Goal: Task Accomplishment & Management: Use online tool/utility

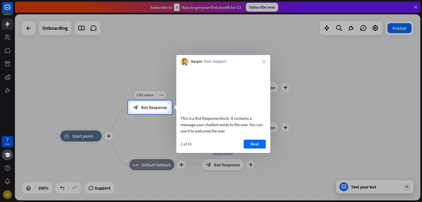
click at [151, 110] on span "Bot Response" at bounding box center [154, 108] width 26 height 6
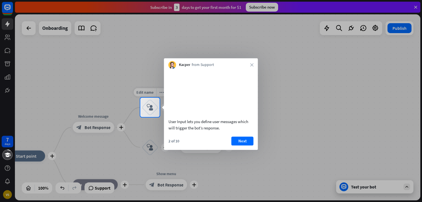
click at [148, 111] on icon "block_user_input" at bounding box center [150, 107] width 7 height 7
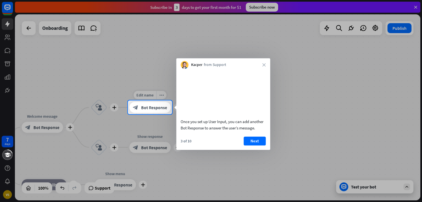
click at [148, 111] on div "block_bot_response Bot Response" at bounding box center [149, 107] width 41 height 11
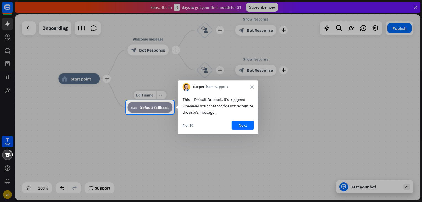
click at [148, 111] on div "block_fallback Default fallback" at bounding box center [149, 107] width 45 height 11
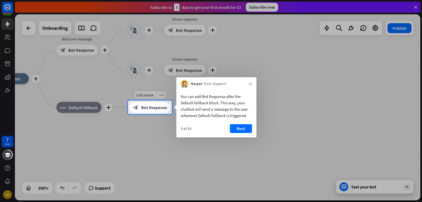
click at [148, 111] on div "block_bot_response Bot Response" at bounding box center [149, 107] width 41 height 11
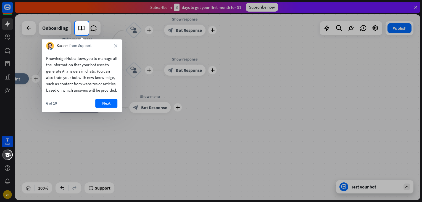
click at [148, 111] on div at bounding box center [211, 118] width 422 height 167
click at [115, 108] on button "Next" at bounding box center [106, 103] width 22 height 9
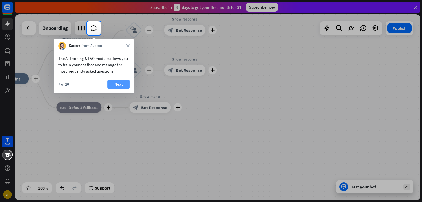
click at [119, 85] on button "Next" at bounding box center [119, 84] width 22 height 9
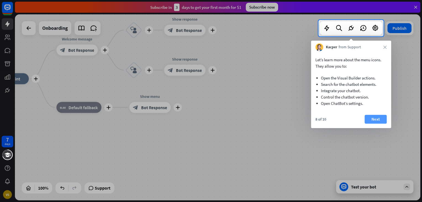
click at [372, 117] on button "Next" at bounding box center [376, 119] width 22 height 9
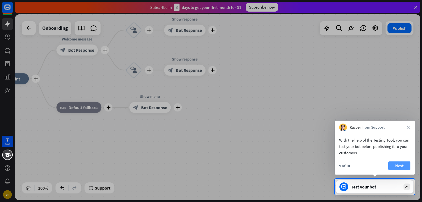
click at [392, 169] on button "Next" at bounding box center [400, 166] width 22 height 9
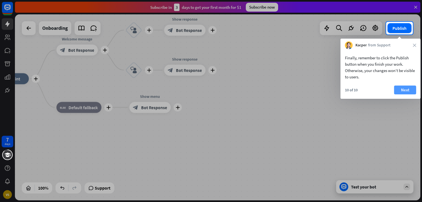
click at [402, 92] on button "Next" at bounding box center [405, 90] width 22 height 9
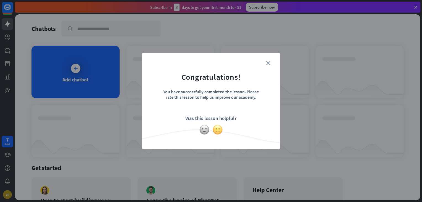
click at [214, 129] on img at bounding box center [218, 130] width 11 height 11
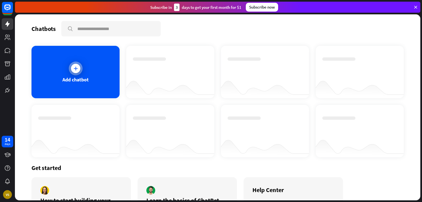
click at [75, 72] on div at bounding box center [75, 68] width 9 height 9
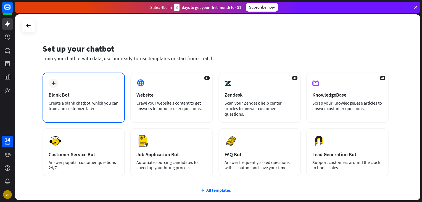
click at [52, 86] on div "plus" at bounding box center [53, 83] width 9 height 9
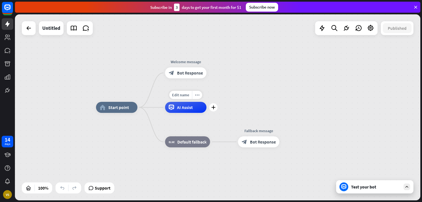
click at [187, 108] on span "AI Assist" at bounding box center [185, 108] width 16 height 6
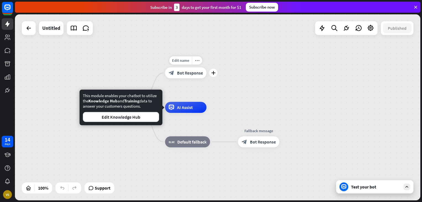
click at [185, 70] on div "block_bot_response Bot Response" at bounding box center [185, 72] width 41 height 11
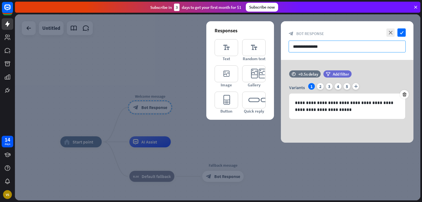
click at [325, 46] on input "**********" at bounding box center [347, 47] width 117 height 12
click at [320, 87] on div "2" at bounding box center [320, 86] width 7 height 7
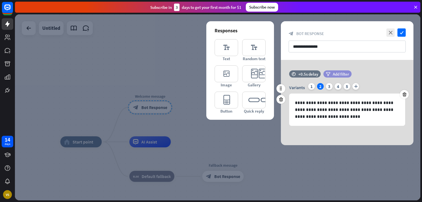
click at [335, 74] on span "Add filter" at bounding box center [341, 74] width 16 height 5
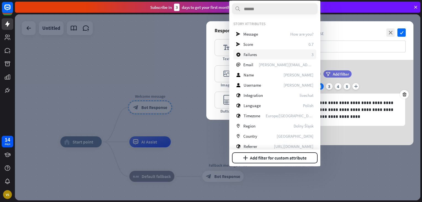
click at [309, 54] on div "block_failure Failures 3" at bounding box center [275, 54] width 83 height 10
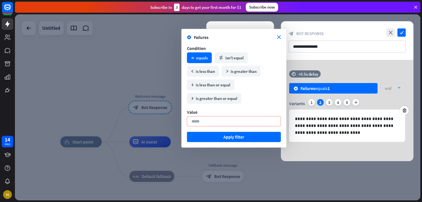
click at [279, 34] on div "block_failure Failures close Condition math_equal equals math_not_equal isn't e…" at bounding box center [234, 88] width 105 height 119
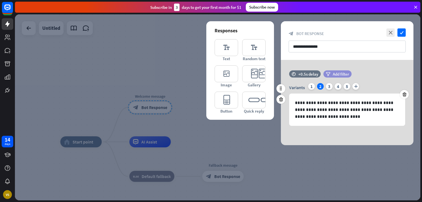
click at [329, 74] on icon "filter" at bounding box center [328, 74] width 4 height 4
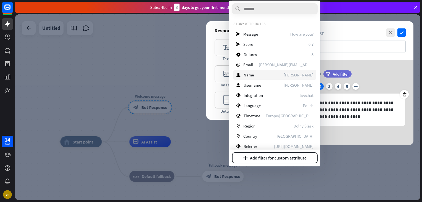
click at [304, 76] on span "[PERSON_NAME]" at bounding box center [299, 74] width 30 height 5
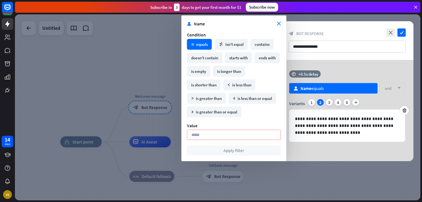
click at [279, 26] on section "user Name close" at bounding box center [234, 24] width 94 height 6
click at [278, 24] on icon "close" at bounding box center [279, 24] width 4 height 4
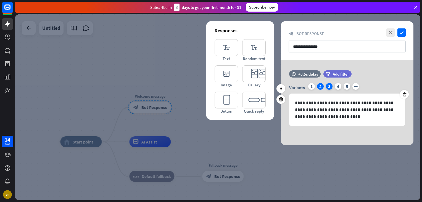
click at [331, 86] on div "3" at bounding box center [329, 86] width 7 height 7
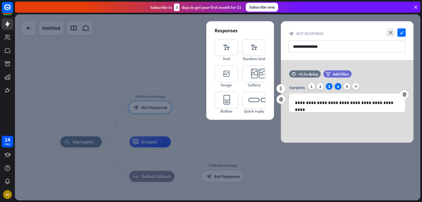
click at [337, 87] on div "4" at bounding box center [338, 86] width 7 height 7
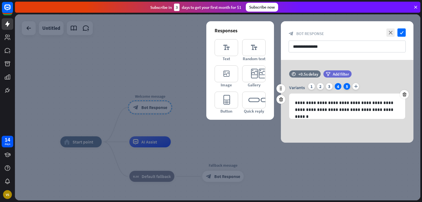
click at [349, 86] on div "5" at bounding box center [347, 86] width 7 height 7
click at [311, 88] on div "1" at bounding box center [311, 86] width 7 height 7
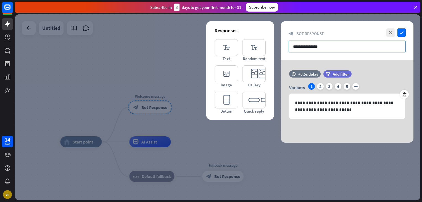
click at [310, 48] on input "**********" at bounding box center [347, 47] width 117 height 12
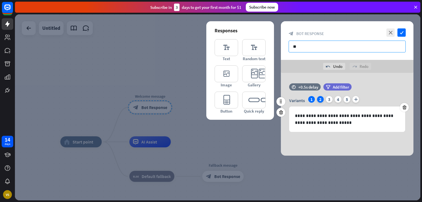
type input "*"
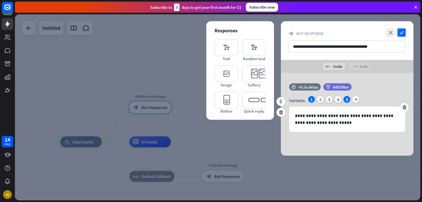
click at [348, 98] on div "5" at bounding box center [347, 99] width 7 height 7
click at [336, 101] on div "4" at bounding box center [338, 99] width 7 height 7
click at [330, 101] on div "3" at bounding box center [329, 99] width 7 height 7
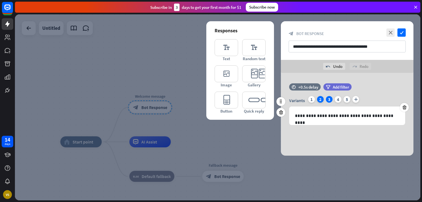
click at [319, 101] on div "2" at bounding box center [320, 99] width 7 height 7
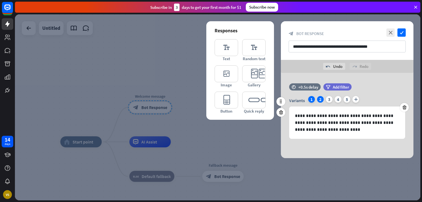
click at [314, 101] on div "1" at bounding box center [311, 99] width 7 height 7
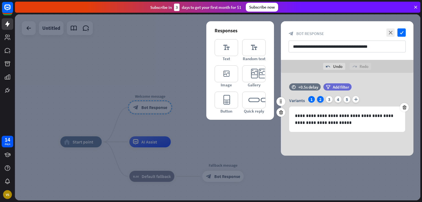
click at [321, 98] on div "2" at bounding box center [320, 99] width 7 height 7
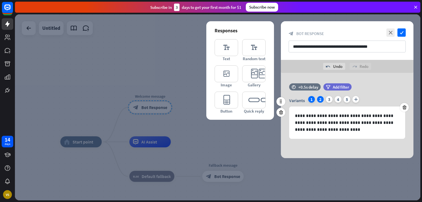
click at [310, 101] on div "1" at bounding box center [311, 99] width 7 height 7
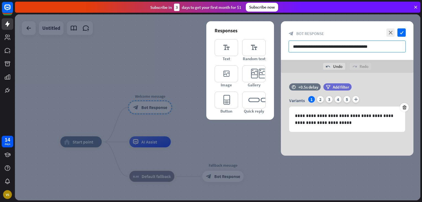
click at [373, 46] on input "**********" at bounding box center [347, 47] width 117 height 12
type input "**********"
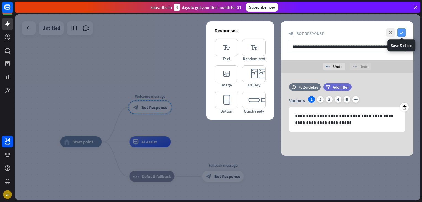
scroll to position [0, 0]
click at [404, 31] on icon "check" at bounding box center [402, 32] width 8 height 8
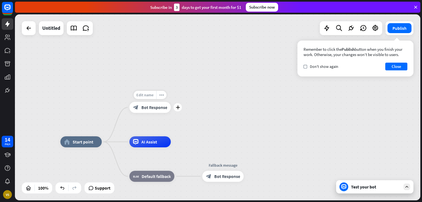
click at [153, 95] on span "Edit name" at bounding box center [145, 95] width 17 height 5
click at [185, 93] on div "**********" at bounding box center [218, 107] width 406 height 186
click at [90, 146] on div "home_2 Start point" at bounding box center [81, 142] width 41 height 11
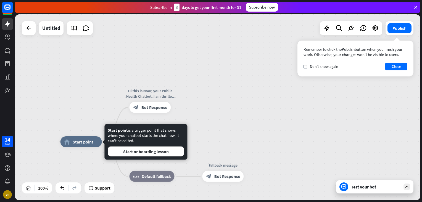
click at [125, 158] on div "Start point is a trigger point that shows where your chatbot starts the chat fl…" at bounding box center [145, 142] width 83 height 36
click at [129, 153] on button "Start onboarding lesson" at bounding box center [146, 152] width 76 height 10
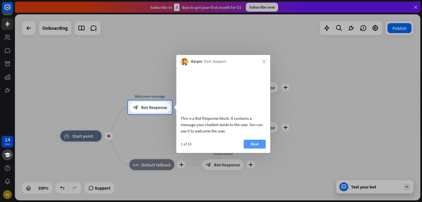
click at [260, 149] on button "Next" at bounding box center [255, 144] width 22 height 9
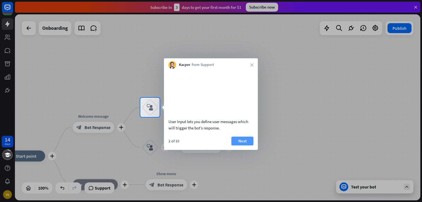
click at [247, 146] on button "Next" at bounding box center [243, 141] width 22 height 9
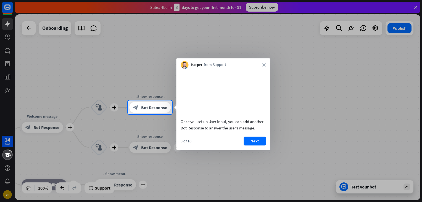
click at [247, 146] on button "Next" at bounding box center [255, 141] width 22 height 9
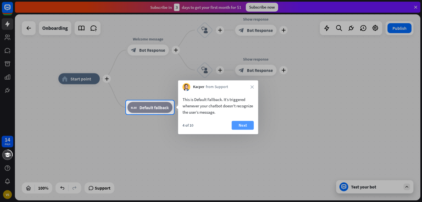
click at [239, 127] on button "Next" at bounding box center [243, 125] width 22 height 9
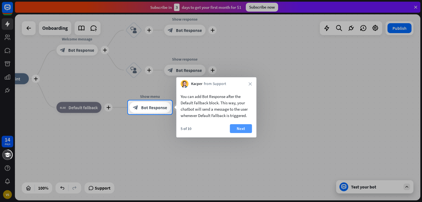
click at [240, 128] on button "Next" at bounding box center [241, 128] width 22 height 9
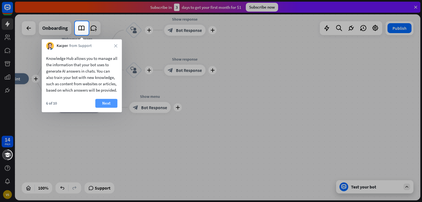
click at [109, 108] on button "Next" at bounding box center [106, 103] width 22 height 9
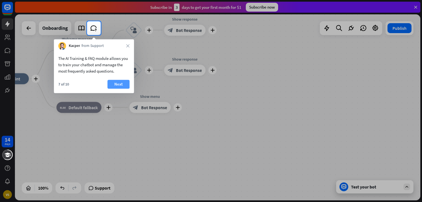
click at [116, 85] on button "Next" at bounding box center [119, 84] width 22 height 9
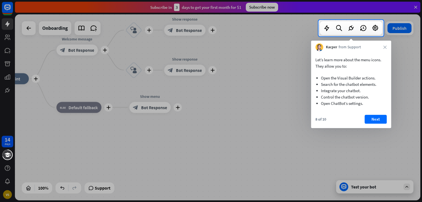
click at [365, 106] on li "Open ChatBot’s settings." at bounding box center [351, 103] width 60 height 6
click at [373, 119] on button "Next" at bounding box center [376, 119] width 22 height 9
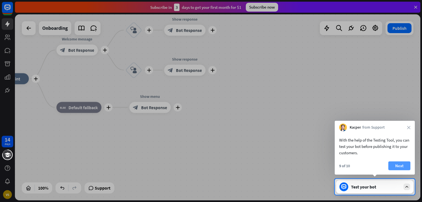
click at [400, 166] on button "Next" at bounding box center [400, 166] width 22 height 9
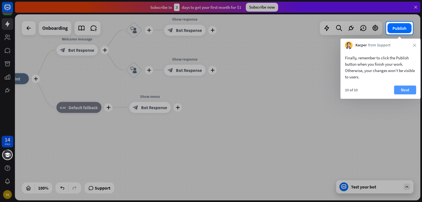
click at [411, 90] on button "Next" at bounding box center [405, 90] width 22 height 9
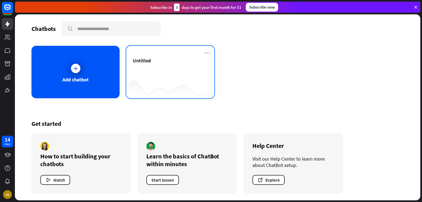
click at [163, 65] on div "Untitled" at bounding box center [170, 66] width 75 height 19
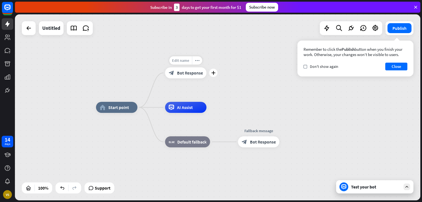
click at [184, 62] on span "Edit name" at bounding box center [180, 60] width 17 height 5
click at [232, 71] on div "**********" at bounding box center [218, 107] width 406 height 186
click at [212, 74] on icon "plus" at bounding box center [213, 73] width 4 height 4
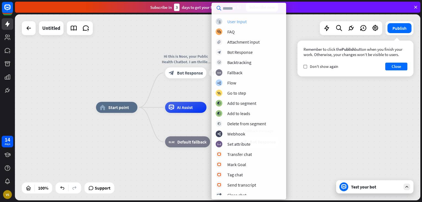
click at [235, 21] on div "User Input" at bounding box center [236, 22] width 19 height 6
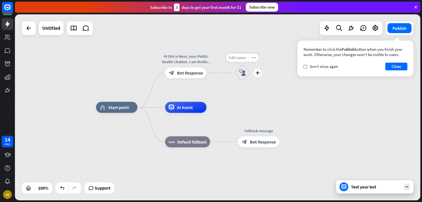
click at [241, 59] on span "Edit name" at bounding box center [237, 57] width 17 height 5
click at [242, 74] on icon "block_user_input" at bounding box center [242, 73] width 7 height 7
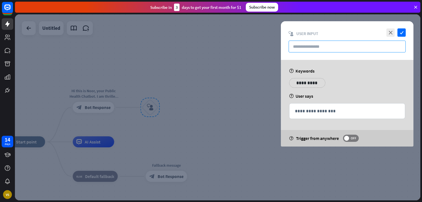
click at [310, 42] on input "text" at bounding box center [347, 47] width 117 height 12
click at [391, 33] on icon "close" at bounding box center [391, 32] width 8 height 8
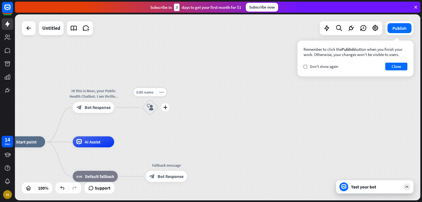
click at [147, 106] on icon "block_user_input" at bounding box center [150, 107] width 7 height 7
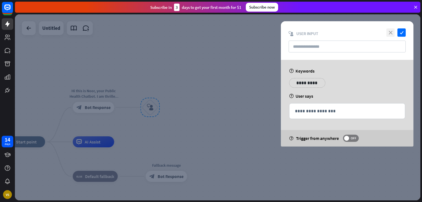
click at [387, 33] on icon "close" at bounding box center [391, 32] width 8 height 8
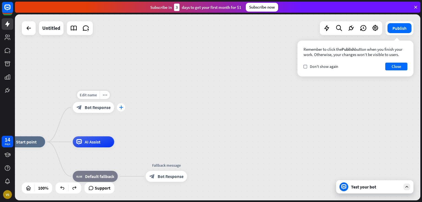
click at [120, 108] on icon "plus" at bounding box center [121, 108] width 4 height 4
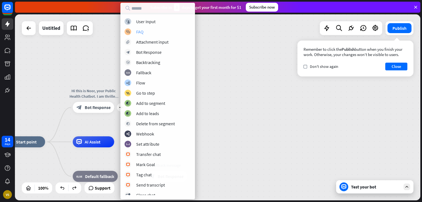
click at [140, 34] on div "FAQ" at bounding box center [139, 32] width 7 height 6
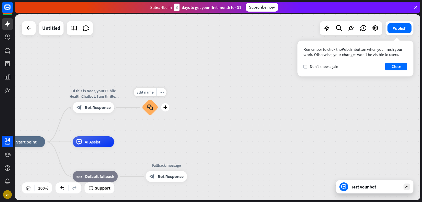
click at [150, 104] on div "block_faq" at bounding box center [150, 107] width 17 height 17
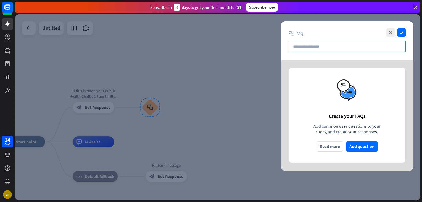
click at [324, 45] on input "text" at bounding box center [347, 47] width 117 height 12
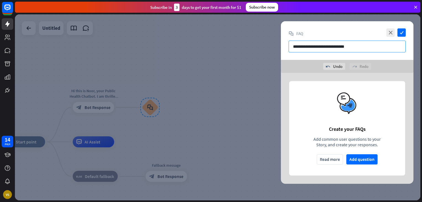
type input "**********"
click at [356, 93] on img at bounding box center [347, 103] width 26 height 26
click at [340, 159] on button "Read more" at bounding box center [330, 159] width 26 height 10
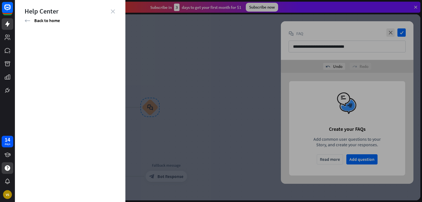
click at [113, 13] on icon "close" at bounding box center [113, 11] width 4 height 4
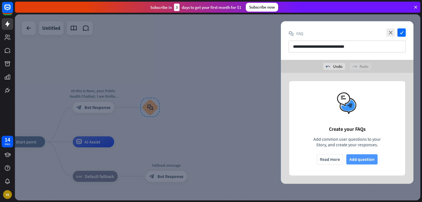
click at [359, 159] on button "Add question" at bounding box center [362, 159] width 31 height 10
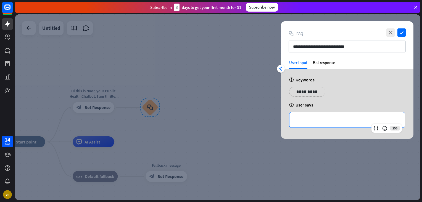
click at [313, 117] on p "**********" at bounding box center [347, 120] width 104 height 7
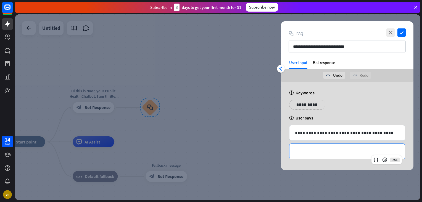
click at [339, 150] on p "**********" at bounding box center [347, 151] width 104 height 7
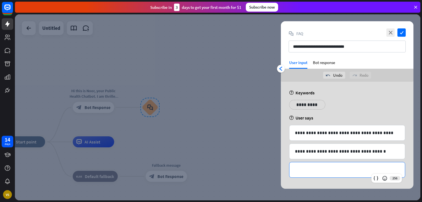
click at [319, 167] on p "**********" at bounding box center [347, 170] width 104 height 7
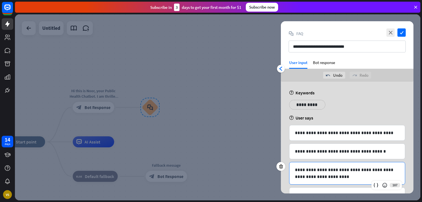
scroll to position [20, 0]
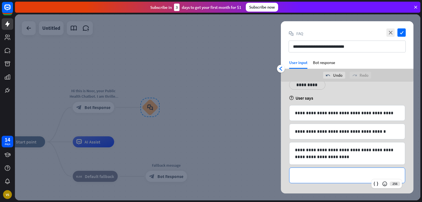
click at [302, 175] on p "**********" at bounding box center [347, 175] width 104 height 7
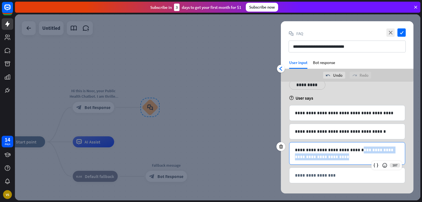
drag, startPoint x: 359, startPoint y: 151, endPoint x: 397, endPoint y: 158, distance: 38.3
click at [397, 158] on p "**********" at bounding box center [347, 154] width 104 height 14
copy p "**********"
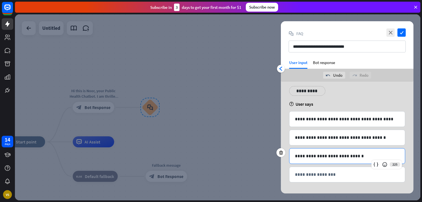
scroll to position [13, 0]
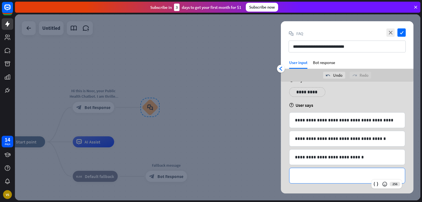
click at [336, 179] on div "**********" at bounding box center [348, 175] width 116 height 15
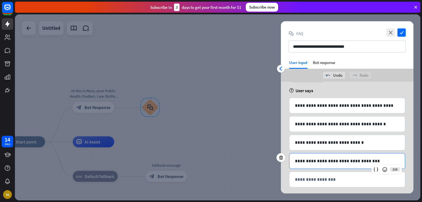
scroll to position [31, 0]
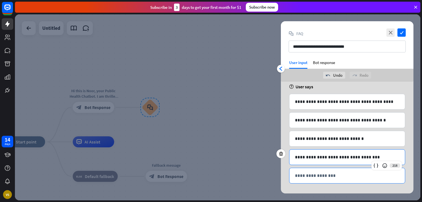
click at [312, 176] on p "**********" at bounding box center [347, 175] width 104 height 7
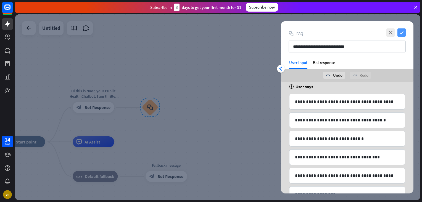
click at [404, 30] on icon "check" at bounding box center [402, 32] width 8 height 8
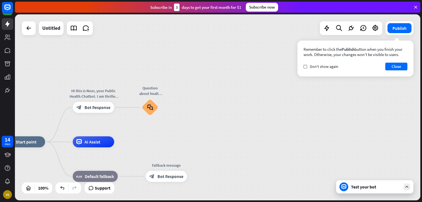
click at [362, 39] on div "home_2 Start point Hi this is Noor, your Public Health Chatbot. I am thrilled t…" at bounding box center [218, 107] width 406 height 186
click at [335, 30] on div at bounding box center [339, 28] width 11 height 11
click at [401, 66] on button "Close" at bounding box center [397, 67] width 22 height 8
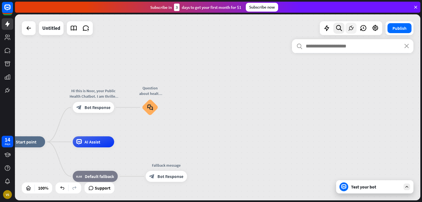
click at [351, 30] on icon at bounding box center [351, 28] width 7 height 7
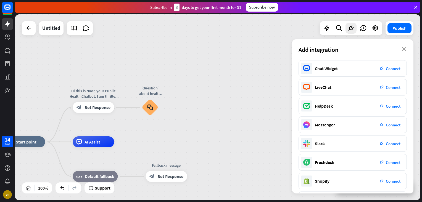
click at [241, 80] on div "home_2 Start point Hi this is Noor, your Public Health Chatbot. I am thrilled t…" at bounding box center [218, 107] width 406 height 186
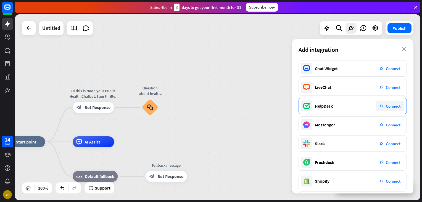
click at [392, 110] on div "plug_integration Connect" at bounding box center [390, 106] width 28 height 10
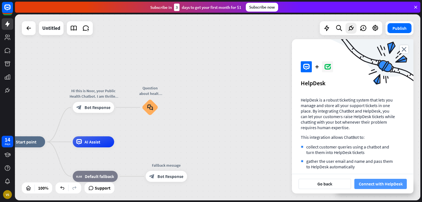
click at [362, 183] on button "Connect with HelpDesk" at bounding box center [381, 184] width 53 height 10
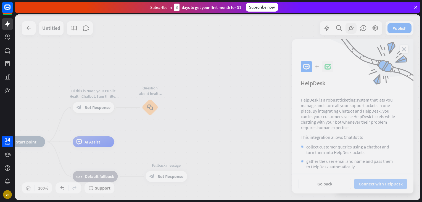
click at [362, 183] on div at bounding box center [218, 107] width 406 height 186
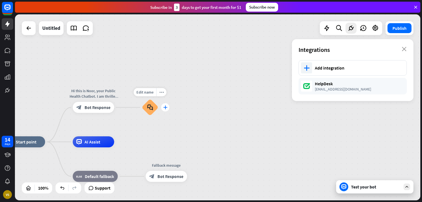
click at [163, 107] on div "plus" at bounding box center [165, 107] width 8 height 8
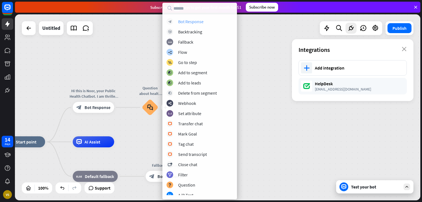
click at [189, 20] on div "Bot Response" at bounding box center [190, 22] width 25 height 6
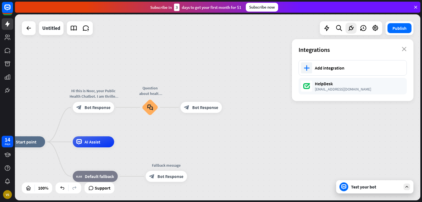
click at [183, 82] on div "home_2 Start point Hi this is Noor, your Public Health Chatbot. I am thrilled t…" at bounding box center [218, 107] width 406 height 186
click at [192, 94] on span "Edit name" at bounding box center [196, 95] width 17 height 5
click at [192, 94] on input "text" at bounding box center [201, 95] width 39 height 8
click at [202, 112] on div "block_bot_response Bot Response" at bounding box center [200, 107] width 41 height 11
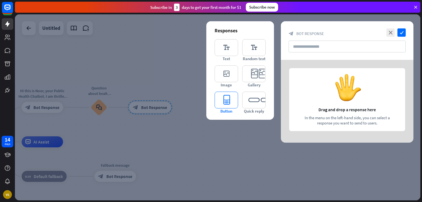
click at [223, 102] on icon "editor_button" at bounding box center [226, 100] width 23 height 17
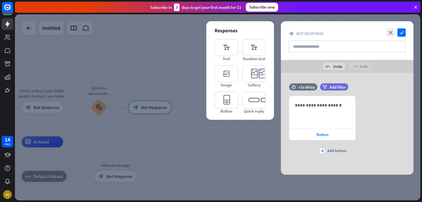
click at [161, 80] on div at bounding box center [218, 107] width 406 height 186
